Goal: Navigation & Orientation: Find specific page/section

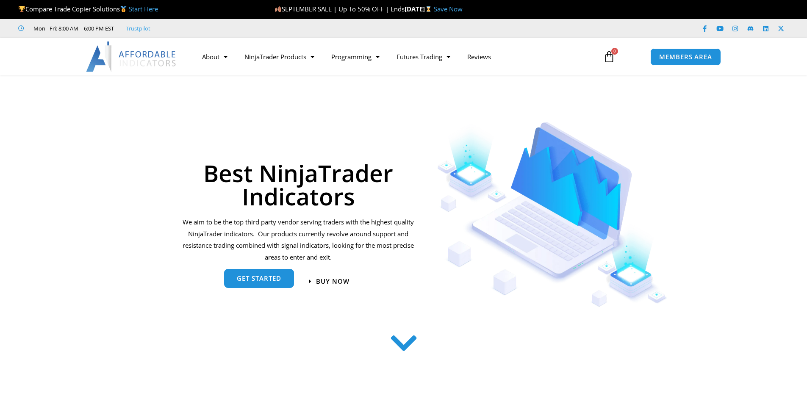
click at [245, 282] on span "get started" at bounding box center [259, 278] width 44 height 6
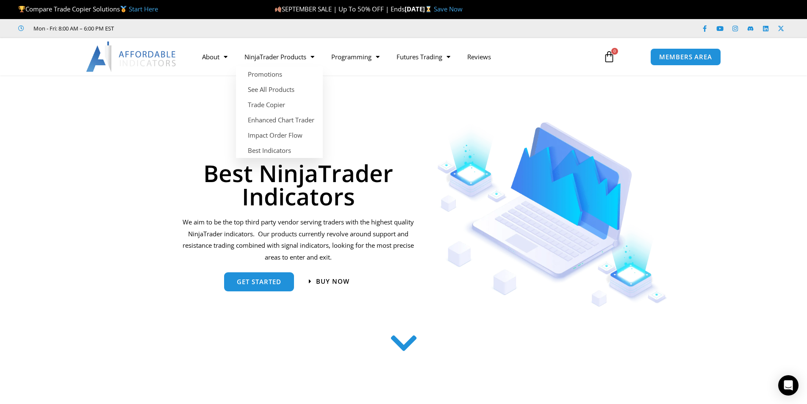
click at [139, 9] on link "Start Here" at bounding box center [143, 9] width 29 height 8
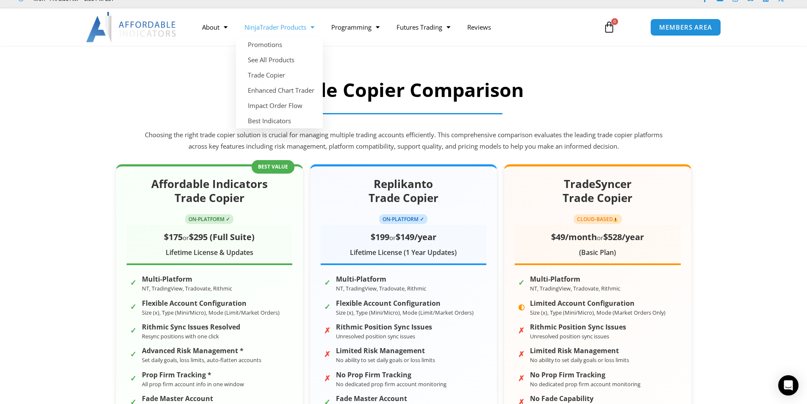
scroll to position [42, 0]
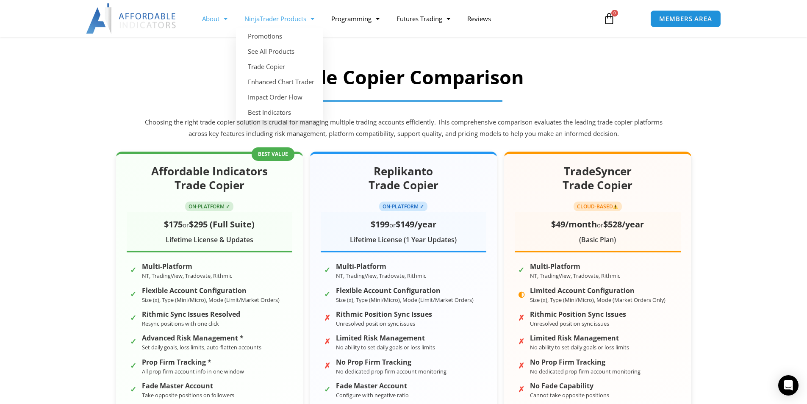
click at [205, 15] on link "About" at bounding box center [215, 18] width 42 height 19
